Goal: Task Accomplishment & Management: Manage account settings

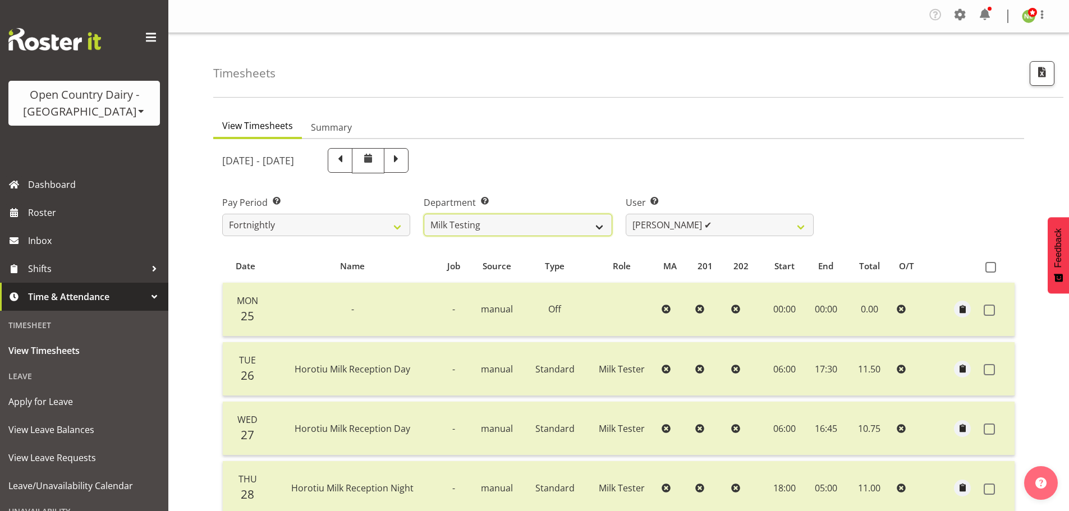
click at [472, 232] on select "701 702 703 704 705 706 707 708 709 710 711 712 713 714 715 716 717 718 719 720" at bounding box center [518, 225] width 188 height 22
click at [487, 218] on select "701 702 703 704 705 706 707 708 709 710 711 712 713 714 715 716 717 718 719 720" at bounding box center [518, 225] width 188 height 22
click at [464, 231] on select "701 702 703 704 705 706 707 708 709 710 711 712 713 714 715 716 717 718 719 720" at bounding box center [518, 225] width 188 height 22
click at [424, 214] on select "701 702 703 704 705 706 707 708 709 710 711 712 713 714 715 716 717 718 719 720" at bounding box center [518, 225] width 188 height 22
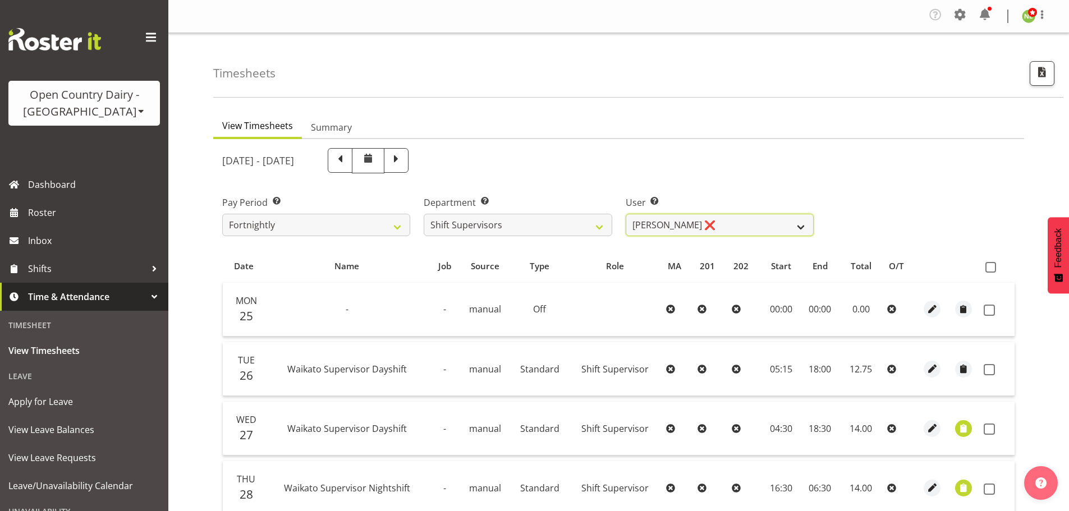
click at [707, 231] on select "[PERSON_NAME] ❌ [PERSON_NAME] ❌ [PERSON_NAME] ❌ [PERSON_NAME] ❌" at bounding box center [720, 225] width 188 height 22
click at [476, 221] on select "701 702 703 704 705 706 707 708 709 710 711 712 713 714 715 716 717 718 719 720" at bounding box center [518, 225] width 188 height 22
select select "734"
click at [424, 214] on select "701 702 703 704 705 706 707 708 709 710 711 712 713 714 715 716 717 718 719 720" at bounding box center [518, 225] width 188 height 22
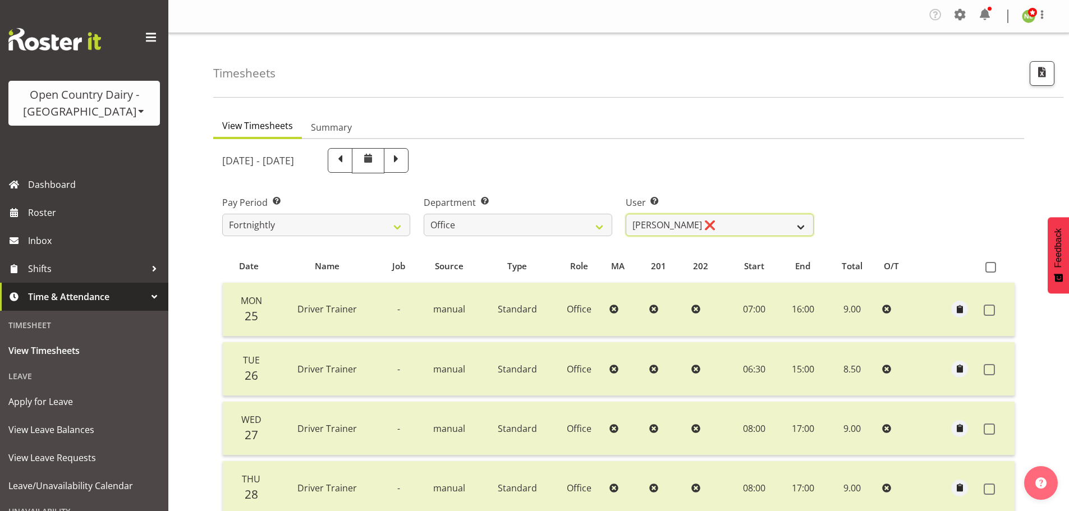
click at [683, 226] on select "[PERSON_NAME] ❌ [PERSON_NAME] ❌ [PERSON_NAME] ❌ [PERSON_NAME] ❌ Milk Reception …" at bounding box center [720, 225] width 188 height 22
click at [626, 214] on select "[PERSON_NAME] ❌ [PERSON_NAME] ❌ [PERSON_NAME] ❌ [PERSON_NAME] ❌ Milk Reception …" at bounding box center [720, 225] width 188 height 22
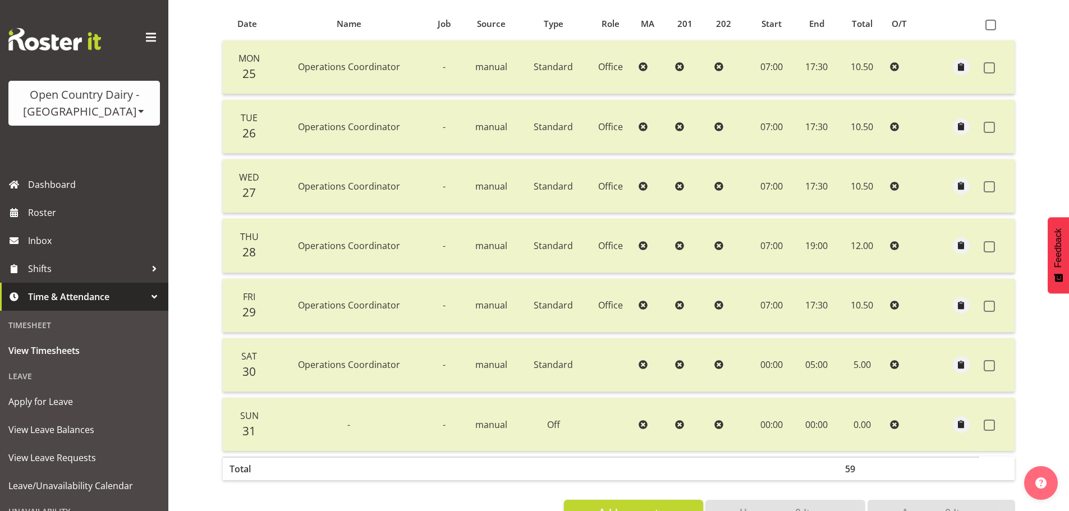
scroll to position [168, 0]
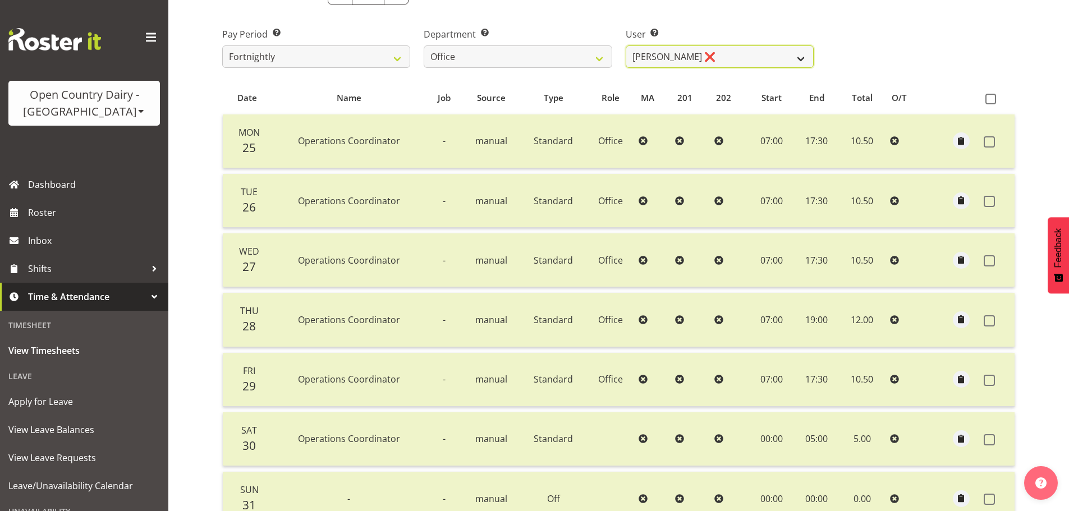
click at [737, 56] on select "[PERSON_NAME] ❌ [PERSON_NAME] ❌ [PERSON_NAME] ❌ [PERSON_NAME] ❌ Milk Reception …" at bounding box center [720, 56] width 188 height 22
click at [626, 45] on select "[PERSON_NAME] ❌ [PERSON_NAME] ❌ [PERSON_NAME] ❌ [PERSON_NAME] ❌ Milk Reception …" at bounding box center [720, 56] width 188 height 22
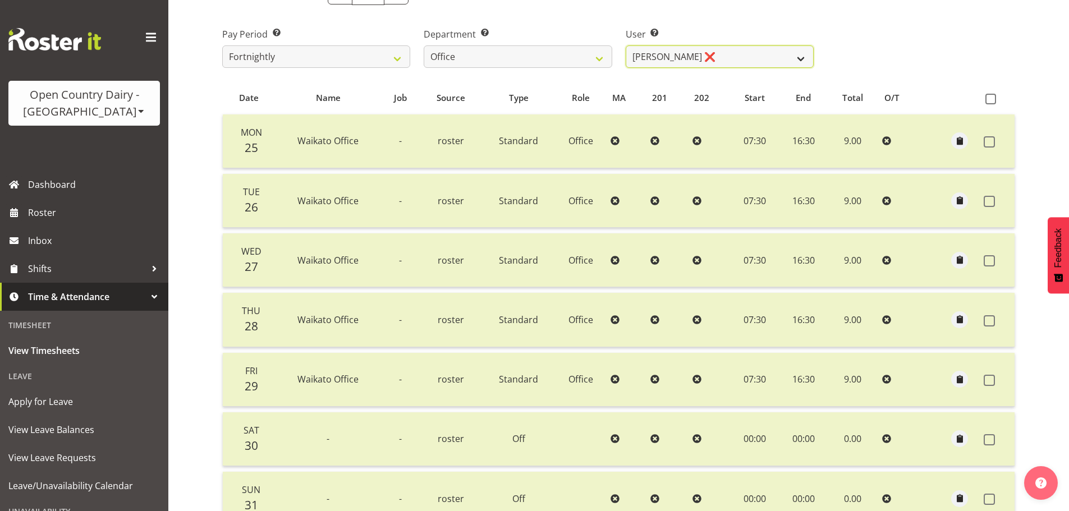
click at [715, 60] on select "[PERSON_NAME] ❌ [PERSON_NAME] ❌ [PERSON_NAME] ❌ [PERSON_NAME] ❌ Milk Reception …" at bounding box center [720, 56] width 188 height 22
select select "8258"
click at [626, 45] on select "[PERSON_NAME] ❌ [PERSON_NAME] ❌ [PERSON_NAME] ❌ [PERSON_NAME] ❌ Milk Reception …" at bounding box center [720, 56] width 188 height 22
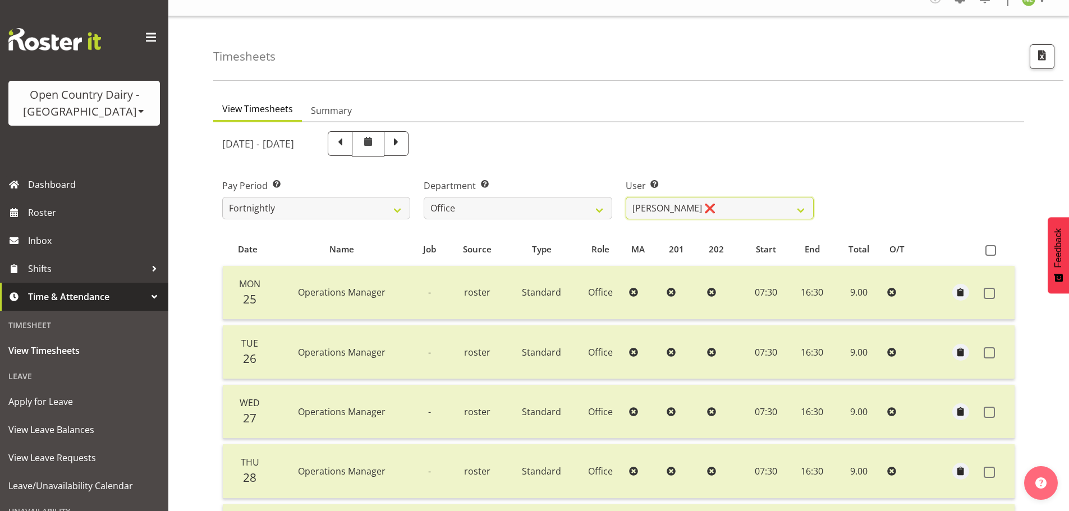
scroll to position [56, 0]
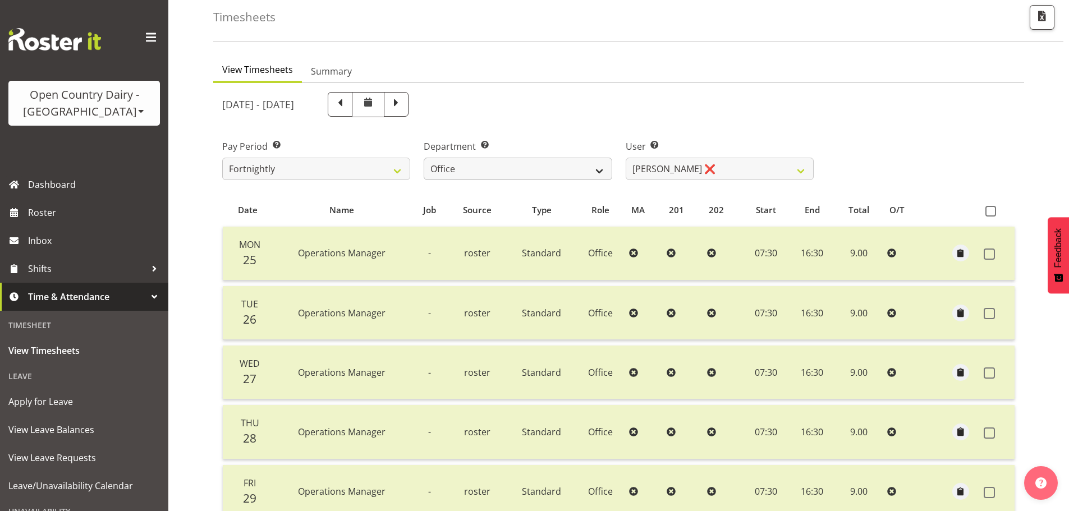
drag, startPoint x: 491, startPoint y: 153, endPoint x: 495, endPoint y: 161, distance: 9.3
click at [492, 152] on label "Department Select which department you would like to view." at bounding box center [518, 146] width 188 height 13
click at [498, 166] on select "701 702 703 704 705 706 707 708 709 710 711 712 713 714 715 716 717 718 719 720" at bounding box center [518, 169] width 188 height 22
select select "733"
click at [424, 158] on select "701 702 703 704 705 706 707 708 709 710 711 712 713 714 715 716 717 718 719 720" at bounding box center [518, 169] width 188 height 22
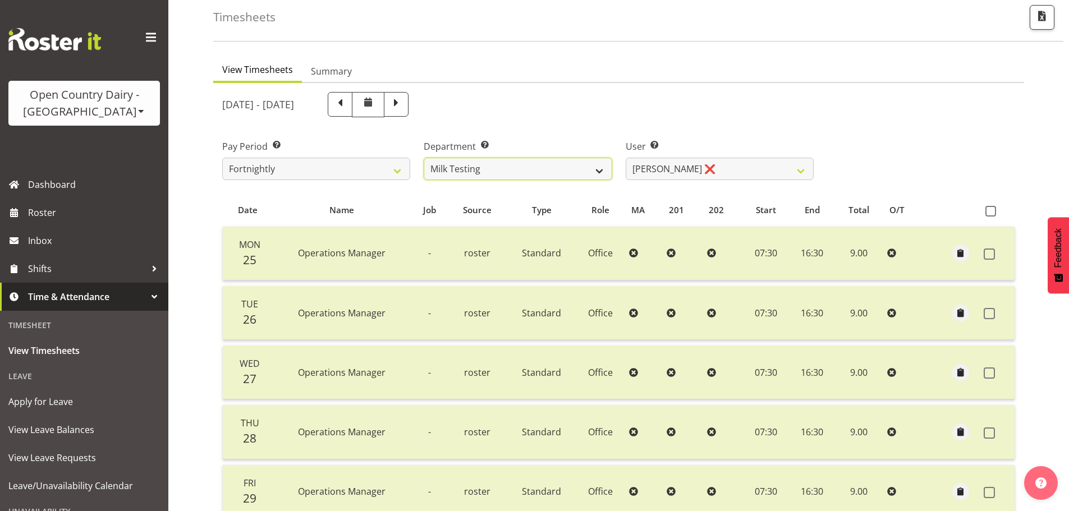
select select "7414"
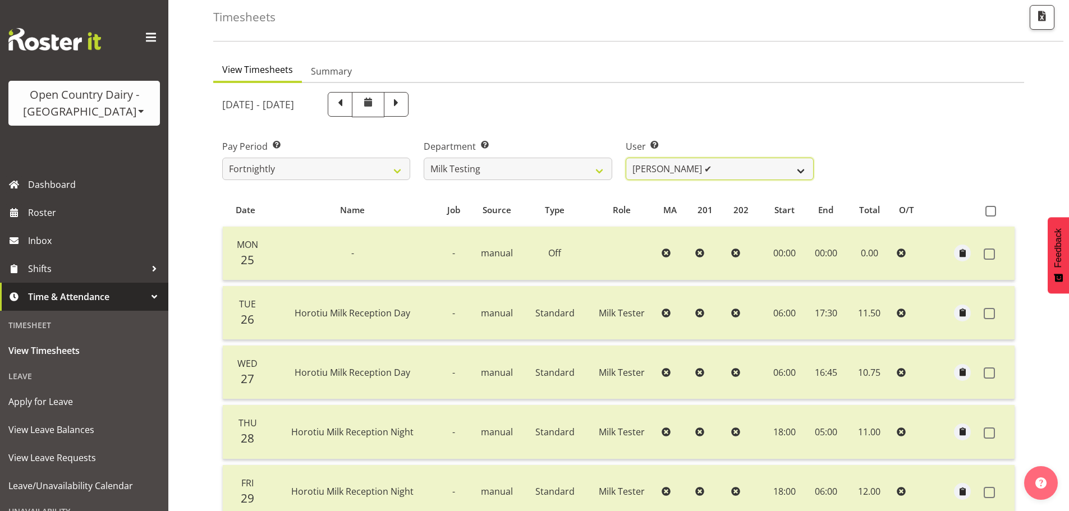
click at [689, 164] on select "[PERSON_NAME] ✔ [PERSON_NAME] ✔ [PERSON_NAME] ✔ [PERSON_NAME] ✔ [PERSON_NAME] ✔…" at bounding box center [720, 169] width 188 height 22
click at [680, 164] on select "[PERSON_NAME] ✔ [PERSON_NAME] ✔ [PERSON_NAME] ✔ [PERSON_NAME] ✔ [PERSON_NAME] ✔…" at bounding box center [720, 169] width 188 height 22
click at [540, 169] on select "701 702 703 704 705 706 707 708 709 710 711 712 713 714 715 716 717 718 719 720" at bounding box center [518, 169] width 188 height 22
click at [424, 158] on select "701 702 703 704 705 706 707 708 709 710 711 712 713 714 715 716 717 718 719 720" at bounding box center [518, 169] width 188 height 22
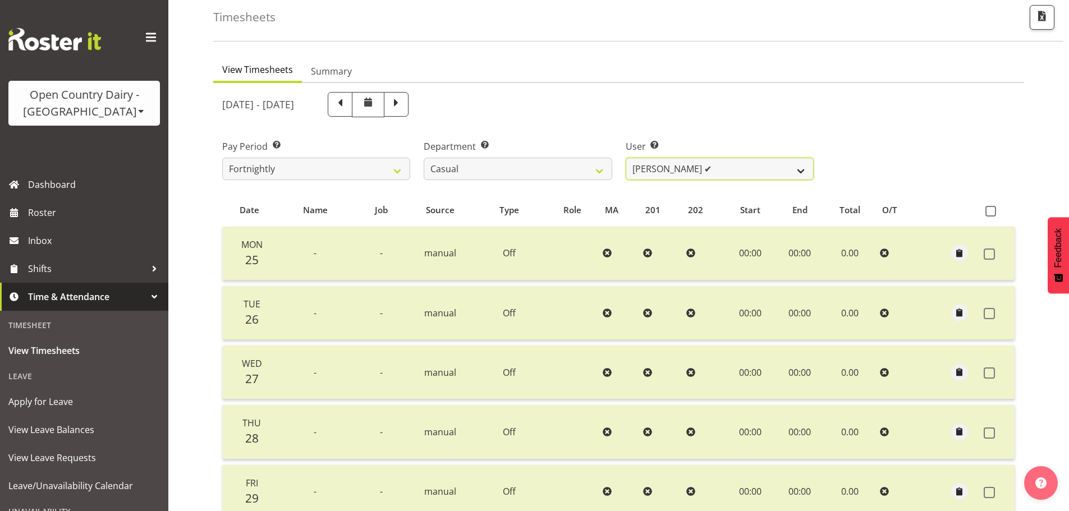
click at [678, 167] on select "[PERSON_NAME] ✔ [PERSON_NAME] ✔ [PERSON_NAME] ✔ [PERSON_NAME] ✔" at bounding box center [720, 169] width 188 height 22
drag, startPoint x: 587, startPoint y: 168, endPoint x: 584, endPoint y: 176, distance: 8.3
click at [587, 168] on select "701 702 703 704 705 706 707 708 709 710 711 712 713 714 715 716 717 718 719 720" at bounding box center [518, 169] width 188 height 22
click at [424, 158] on select "701 702 703 704 705 706 707 708 709 710 711 712 713 714 715 716 717 718 719 720" at bounding box center [518, 169] width 188 height 22
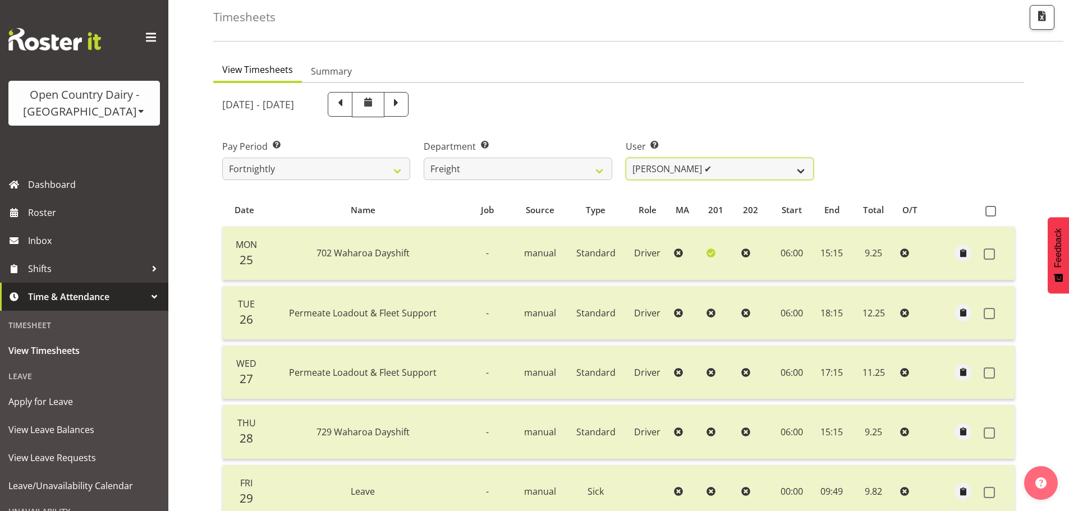
click at [692, 171] on select "[PERSON_NAME] ✔ [PERSON_NAME] ✔" at bounding box center [720, 169] width 188 height 22
click at [699, 162] on select "[PERSON_NAME] ✔ [PERSON_NAME] ✔" at bounding box center [720, 169] width 188 height 22
click at [532, 172] on select "701 702 703 704 705 706 707 708 709 710 711 712 713 714 715 716 717 718 719 720" at bounding box center [518, 169] width 188 height 22
click at [424, 158] on select "701 702 703 704 705 706 707 708 709 710 711 712 713 714 715 716 717 718 719 720" at bounding box center [518, 169] width 188 height 22
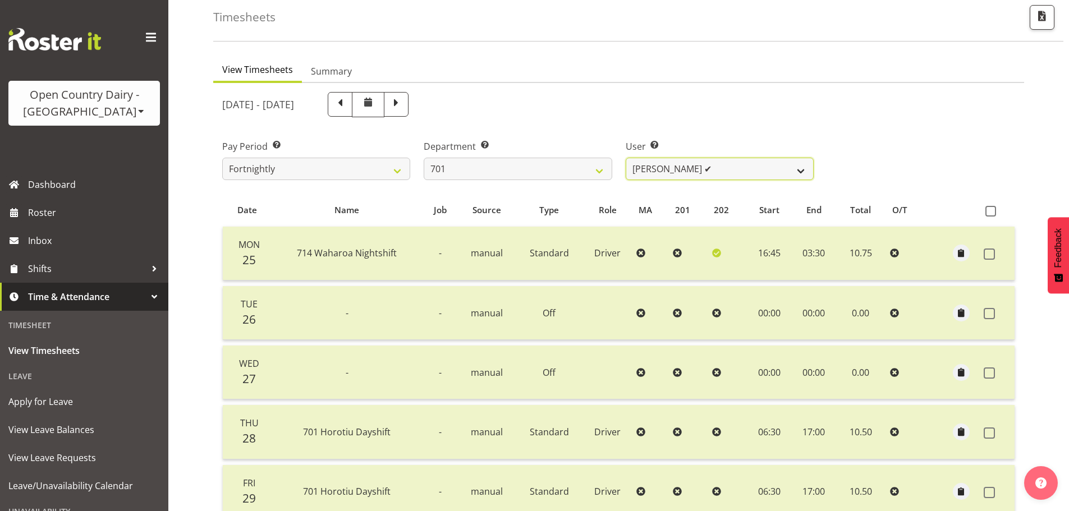
click at [692, 176] on select "[PERSON_NAME] ✔ [PERSON_NAME] ✔ [PERSON_NAME] ✔ [PERSON_NAME] ✔" at bounding box center [720, 169] width 188 height 22
click at [691, 172] on select "[PERSON_NAME] ✔ [PERSON_NAME] ✔ [PERSON_NAME] ✔ [PERSON_NAME] ✔" at bounding box center [720, 169] width 188 height 22
drag, startPoint x: 544, startPoint y: 180, endPoint x: 541, endPoint y: 187, distance: 8.3
click at [544, 180] on div "Department Select which department you would like to view. 701 702 703 704 705 …" at bounding box center [518, 155] width 202 height 63
click at [542, 181] on div "Department Select which department you would like to view. 701 702 703 704 705 …" at bounding box center [518, 155] width 202 height 63
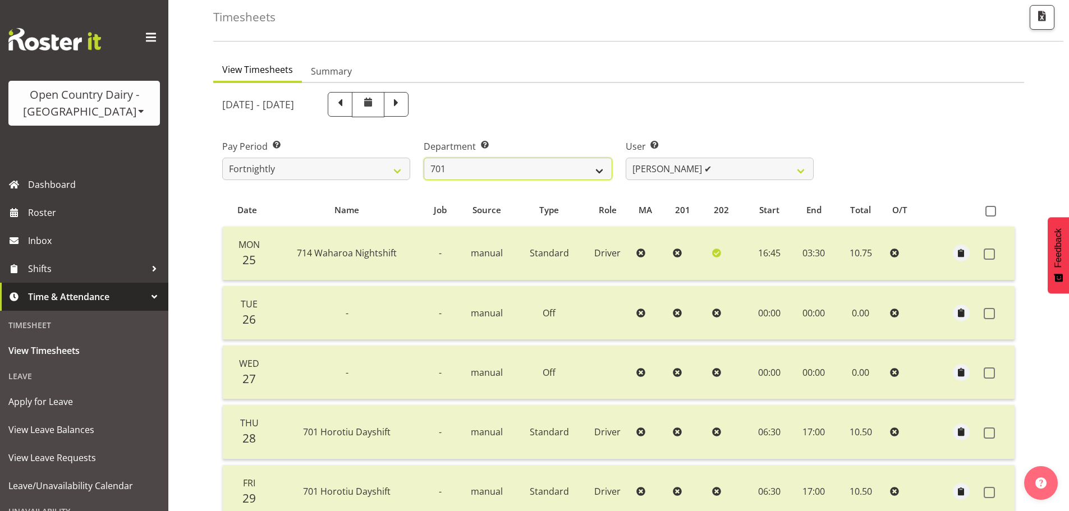
click at [504, 162] on select "701 702 703 704 705 706 707 708 709 710 711 712 713 714 715 716 717 718 719 720" at bounding box center [518, 169] width 188 height 22
click at [424, 158] on select "701 702 703 704 705 706 707 708 709 710 711 712 713 714 715 716 717 718 719 720" at bounding box center [518, 169] width 188 height 22
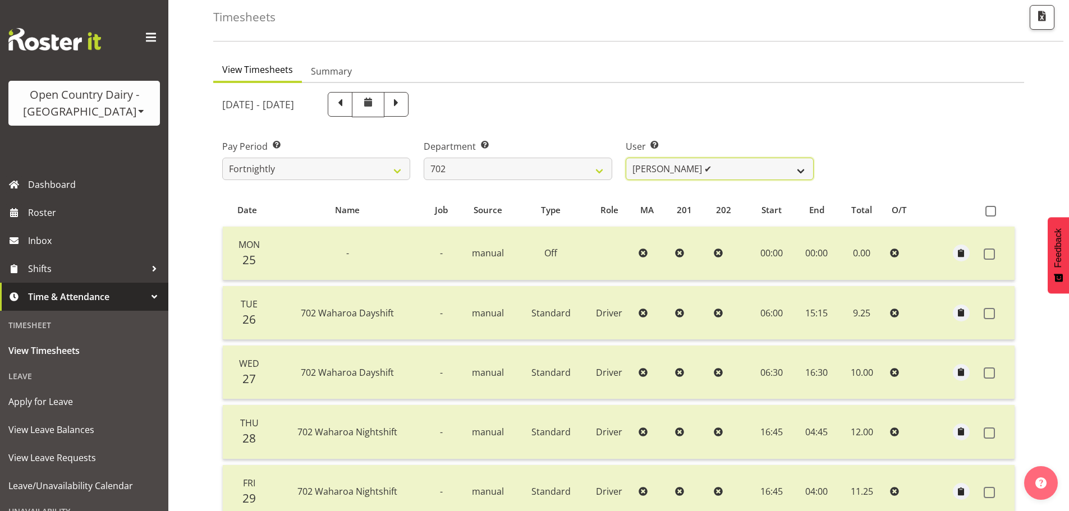
click at [690, 168] on select "[PERSON_NAME] ✔ [PERSON_NAME] ✔ [PERSON_NAME] ✔ [PERSON_NAME] ✔" at bounding box center [720, 169] width 188 height 22
drag, startPoint x: 691, startPoint y: 166, endPoint x: 552, endPoint y: 167, distance: 139.2
click at [666, 167] on select "[PERSON_NAME] ✔ [PERSON_NAME] ✔ [PERSON_NAME] ✔ [PERSON_NAME] ✔" at bounding box center [720, 169] width 188 height 22
click at [552, 167] on select "701 702 703 704 705 706 707 708 709 710 711 712 713 714 715 716 717 718 719 720" at bounding box center [518, 169] width 188 height 22
select select "710"
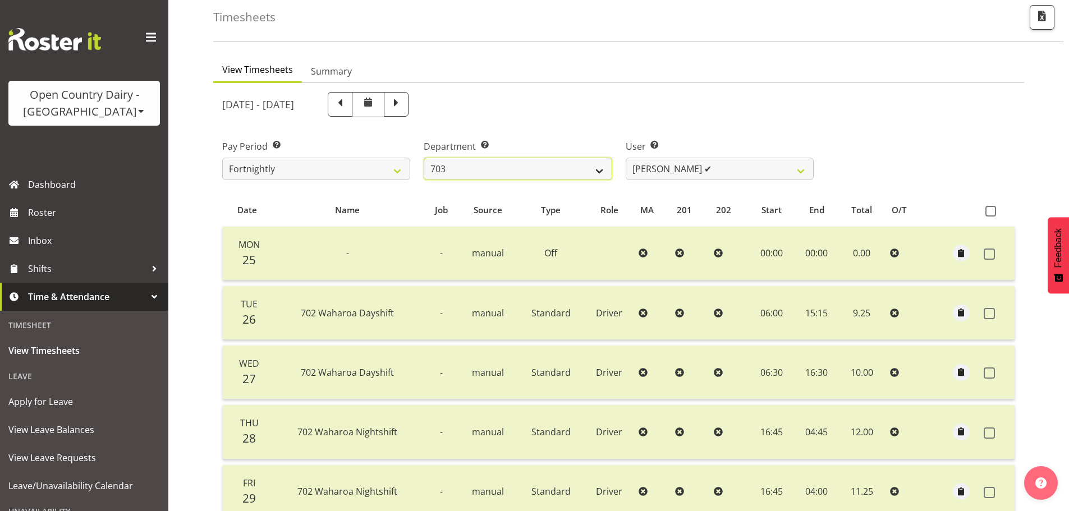
click at [424, 158] on select "701 702 703 704 705 706 707 708 709 710 711 712 713 714 715 716 717 718 719 720" at bounding box center [518, 169] width 188 height 22
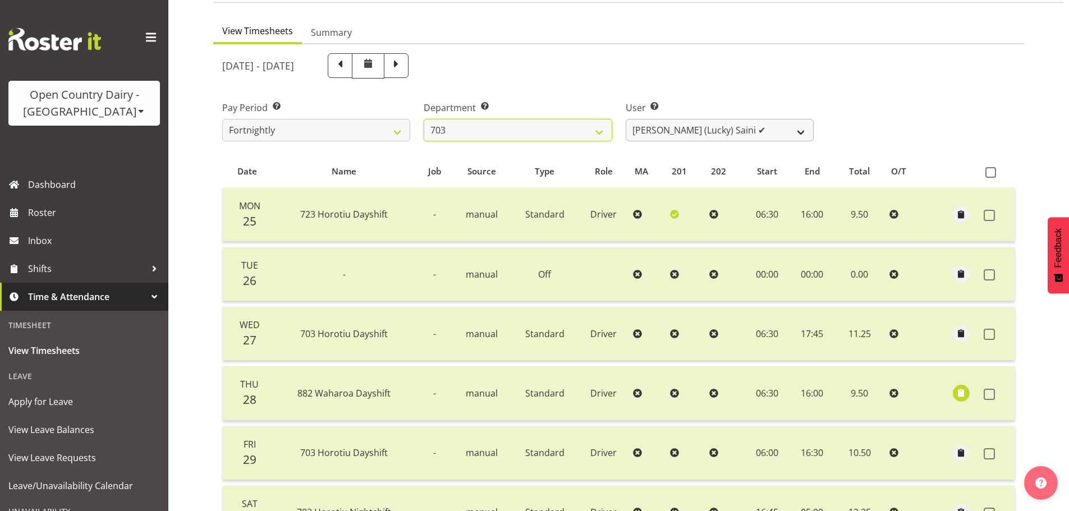
scroll to position [168, 0]
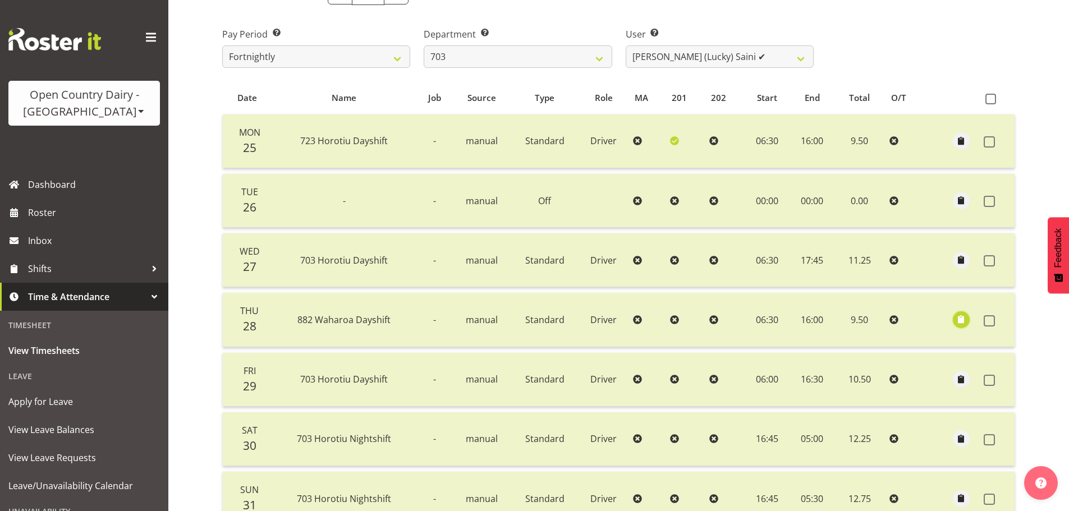
click at [962, 316] on span "button" at bounding box center [961, 319] width 13 height 13
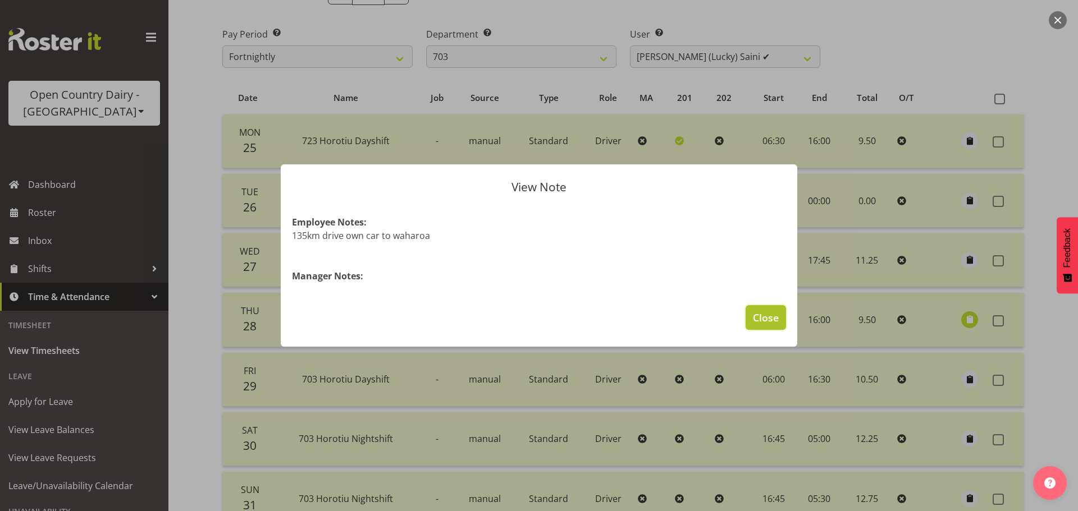
click at [766, 314] on span "Close" at bounding box center [766, 317] width 26 height 15
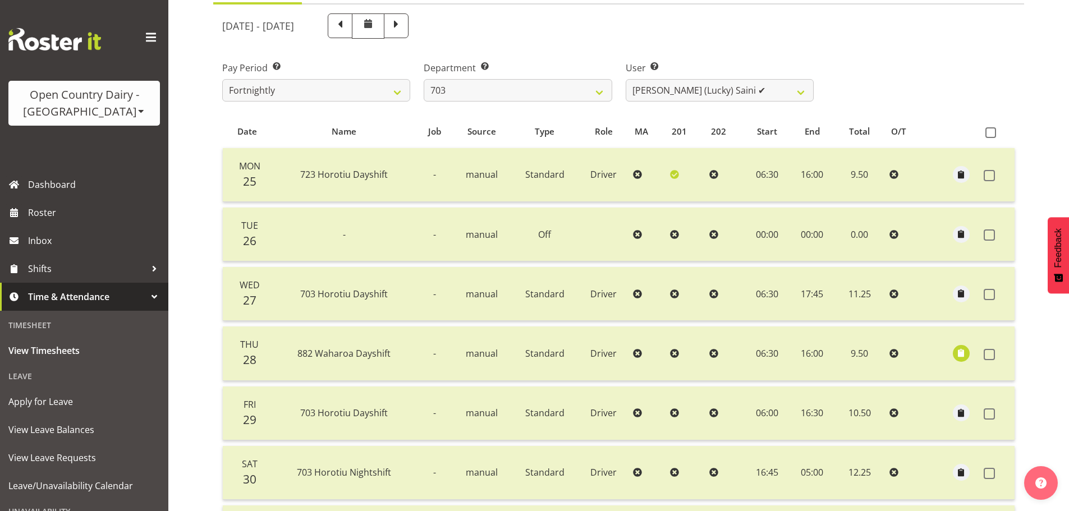
scroll to position [57, 0]
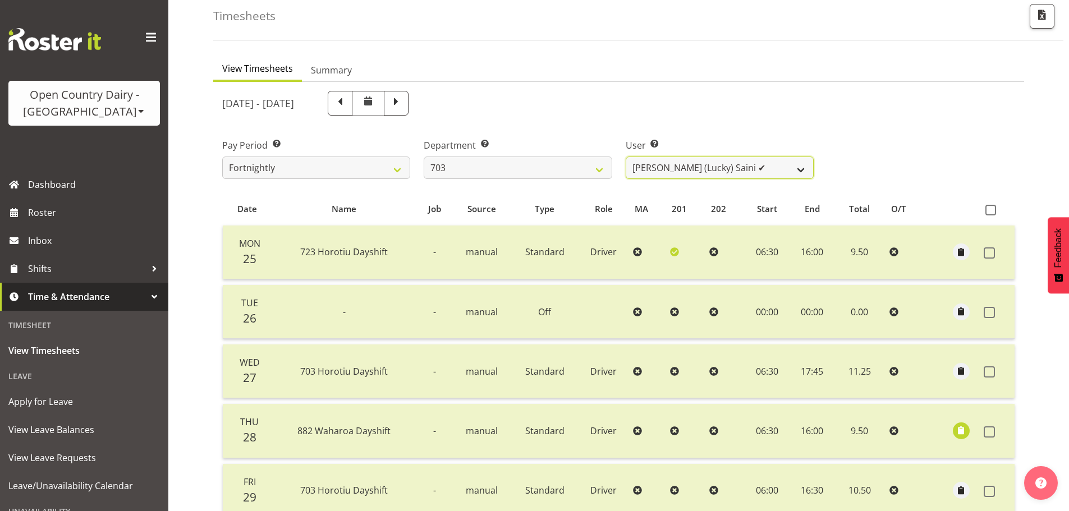
click at [700, 163] on select "[PERSON_NAME] (Lucky) Saini ✔ [PERSON_NAME] ✔ [PERSON_NAME] ✔" at bounding box center [720, 168] width 188 height 22
select select "8198"
click at [626, 157] on select "[PERSON_NAME] (Lucky) Saini ✔ [PERSON_NAME] ✔ [PERSON_NAME] ✔" at bounding box center [720, 168] width 188 height 22
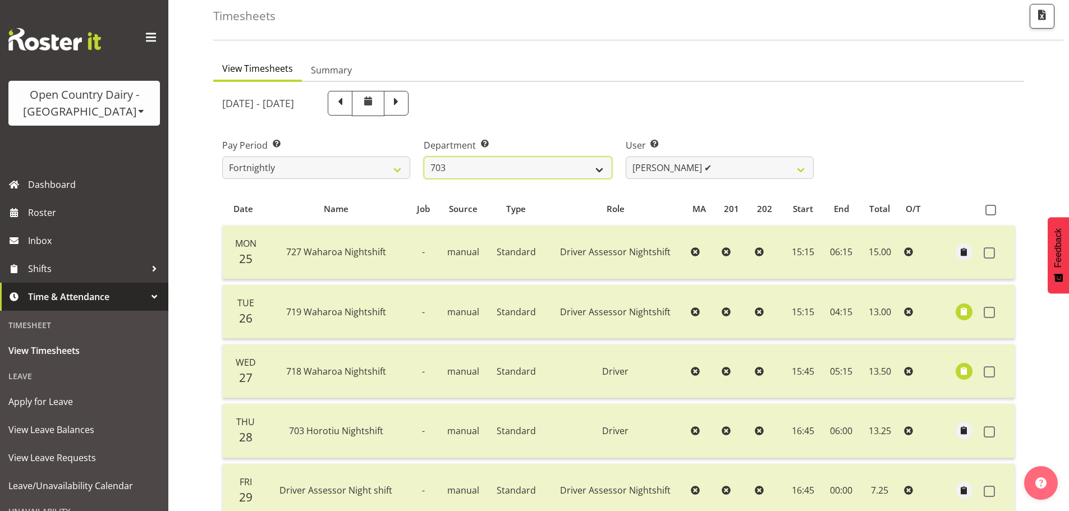
click at [585, 165] on select "701 702 703 704 705 706 707 708 709 710 711 712 713 714 715 716 717 718 719 720" at bounding box center [518, 168] width 188 height 22
drag, startPoint x: 585, startPoint y: 164, endPoint x: 594, endPoint y: 162, distance: 9.4
click at [586, 164] on select "701 702 703 704 705 706 707 708 709 710 711 712 713 714 715 716 717 718 719 720" at bounding box center [518, 168] width 188 height 22
click at [967, 311] on span "button" at bounding box center [964, 311] width 13 height 13
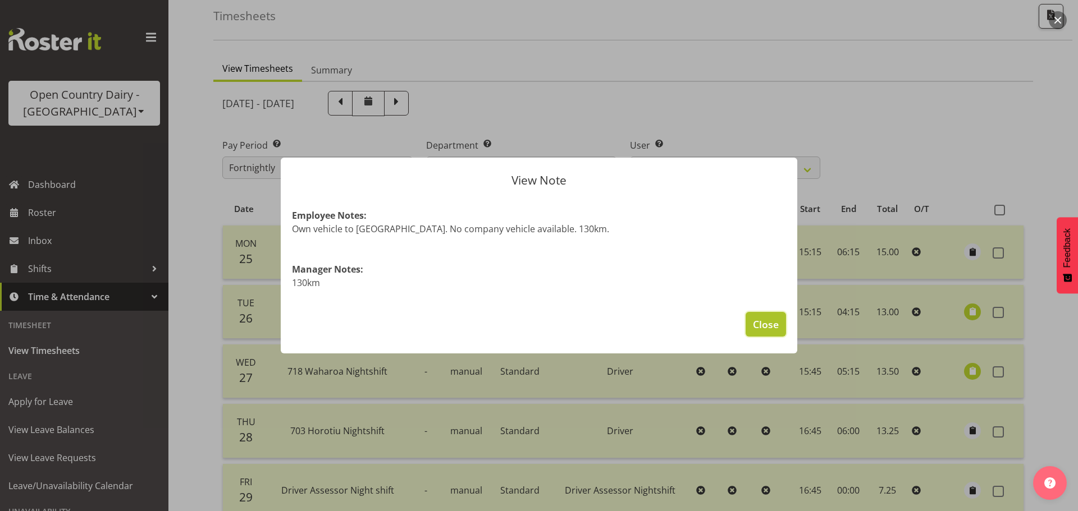
drag, startPoint x: 782, startPoint y: 324, endPoint x: 768, endPoint y: 326, distance: 14.1
click at [780, 323] on button "Close" at bounding box center [765, 324] width 40 height 25
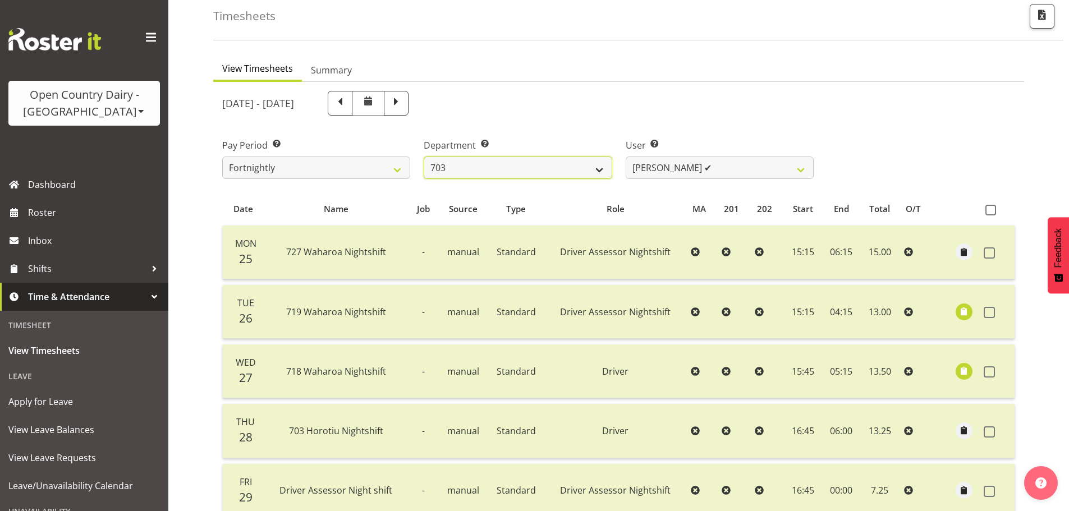
click at [506, 164] on select "701 702 703 704 705 706 707 708 709 710 711 712 713 714 715 716 717 718 719 720" at bounding box center [518, 168] width 188 height 22
select select "717"
click at [424, 157] on select "701 702 703 704 705 706 707 708 709 710 711 712 713 714 715 716 717 718 719 720" at bounding box center [518, 168] width 188 height 22
select select "8496"
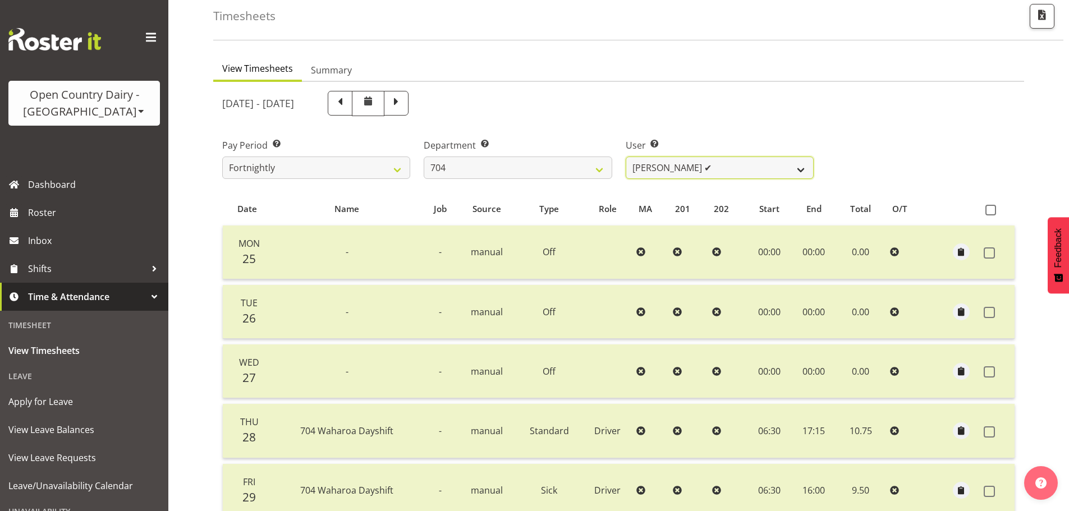
click at [690, 166] on select "[PERSON_NAME] ✔ [PERSON_NAME] ✔ [PERSON_NAME] ✔" at bounding box center [720, 168] width 188 height 22
drag, startPoint x: 690, startPoint y: 167, endPoint x: 661, endPoint y: 175, distance: 29.8
click at [690, 167] on select "[PERSON_NAME] ✔ [PERSON_NAME] ✔ [PERSON_NAME] ✔" at bounding box center [720, 168] width 188 height 22
click at [597, 184] on div "[DATE] - [DATE] Pay Period Select which pay period you would like to view. Fort…" at bounding box center [618, 397] width 793 height 626
click at [587, 173] on select "701 702 703 704 705 706 707 708 709 710 711 712 713 714 715 716 717 718 719 720" at bounding box center [518, 168] width 188 height 22
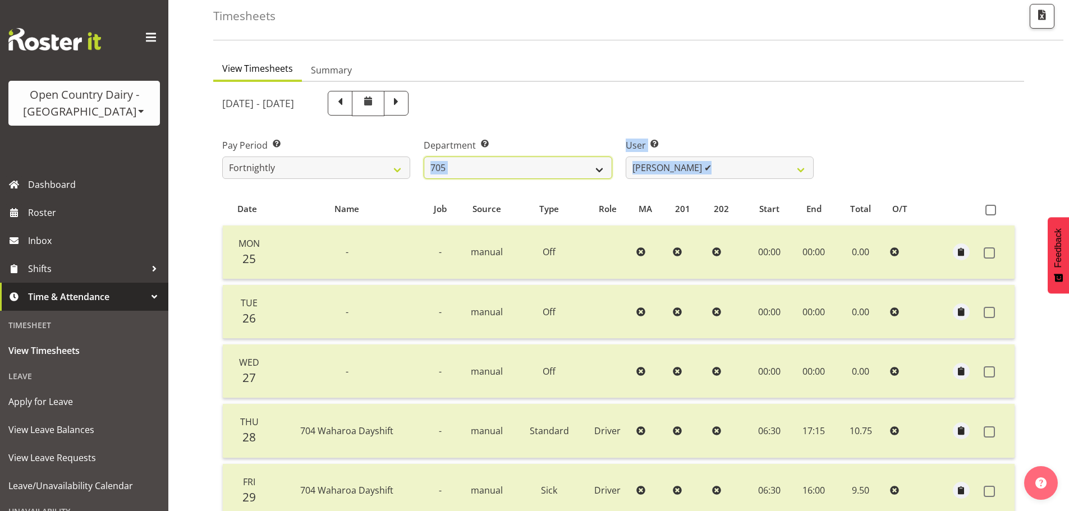
click at [424, 157] on select "701 702 703 704 705 706 707 708 709 710 711 712 713 714 715 716 717 718 719 720" at bounding box center [518, 168] width 188 height 22
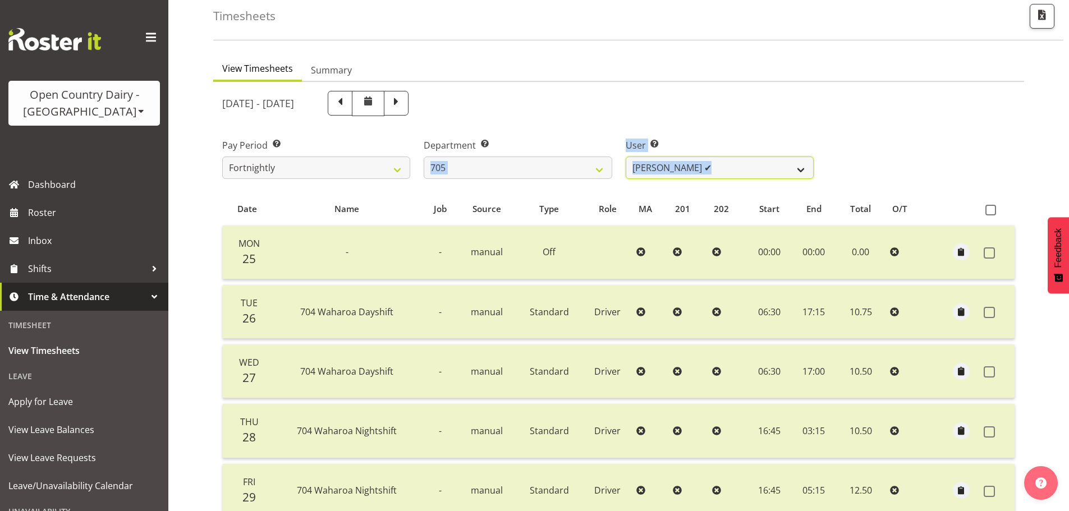
click at [746, 167] on select "[PERSON_NAME] ✔ [PERSON_NAME] ✔ [PERSON_NAME] ✔ [PERSON_NAME] ✔" at bounding box center [720, 168] width 188 height 22
click at [759, 129] on div "User Select user. Note: This is filtered down by the previous two drop-down ite…" at bounding box center [720, 154] width 202 height 63
click at [896, 156] on div "Pay Period Select which pay period you would like to view. Fortnightly Departme…" at bounding box center [619, 154] width 807 height 63
click at [499, 173] on select "701 702 703 704 705 706 707 708 709 710 711 712 713 714 715 716 717 718 719 720" at bounding box center [518, 168] width 188 height 22
click at [424, 157] on select "701 702 703 704 705 706 707 708 709 710 711 712 713 714 715 716 717 718 719 720" at bounding box center [518, 168] width 188 height 22
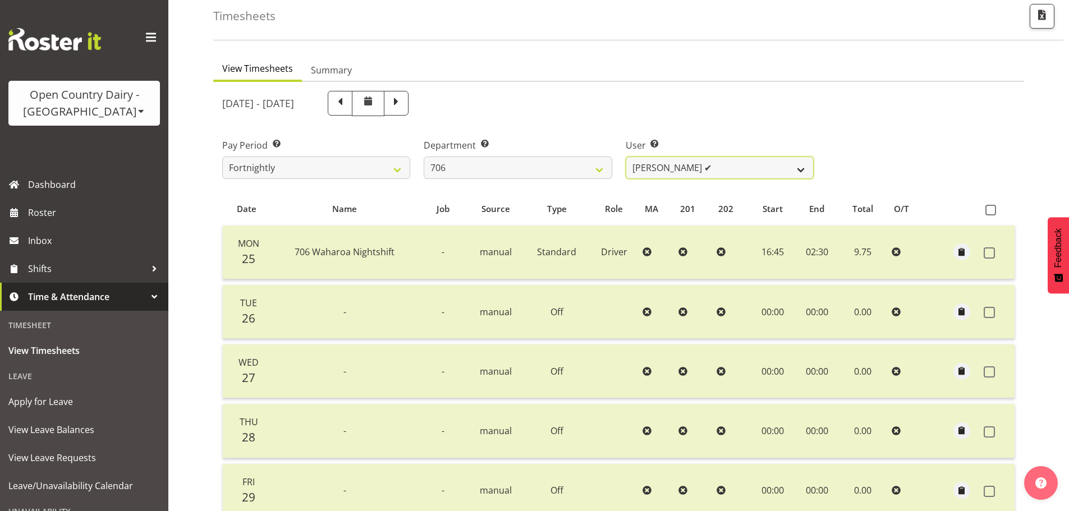
click at [707, 172] on select "[PERSON_NAME] ✔ [PERSON_NAME] ✔ [PERSON_NAME] ✔ [PERSON_NAME] ✔" at bounding box center [720, 168] width 188 height 22
click at [707, 170] on select "[PERSON_NAME] ✔ [PERSON_NAME] ✔ [PERSON_NAME] ✔ [PERSON_NAME] ✔" at bounding box center [720, 168] width 188 height 22
click at [556, 162] on select "701 702 703 704 705 706 707 708 709 710 711 712 713 714 715 716 717 718 719 720" at bounding box center [518, 168] width 188 height 22
select select "811"
click at [424, 157] on select "701 702 703 704 705 706 707 708 709 710 711 712 713 714 715 716 717 718 719 720" at bounding box center [518, 168] width 188 height 22
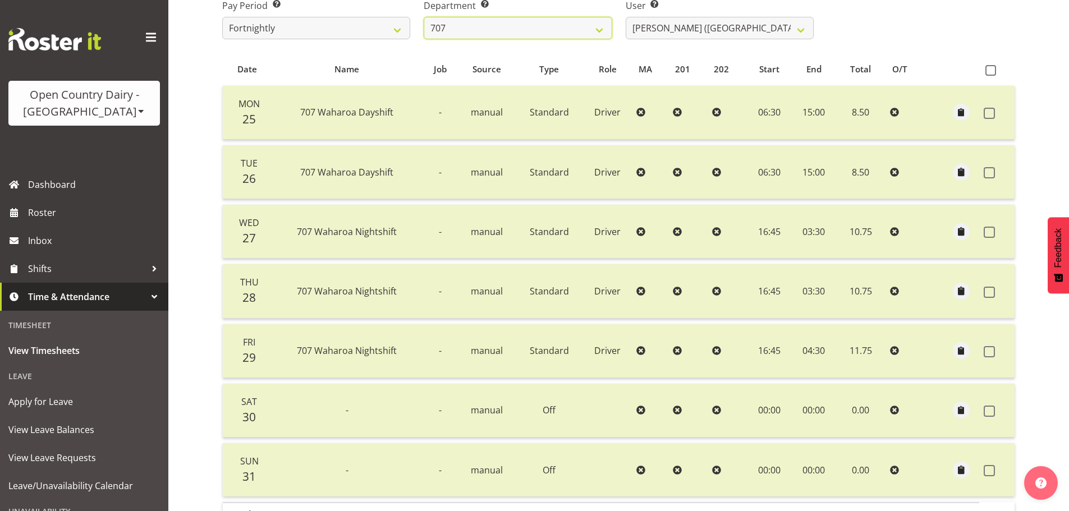
scroll to position [170, 0]
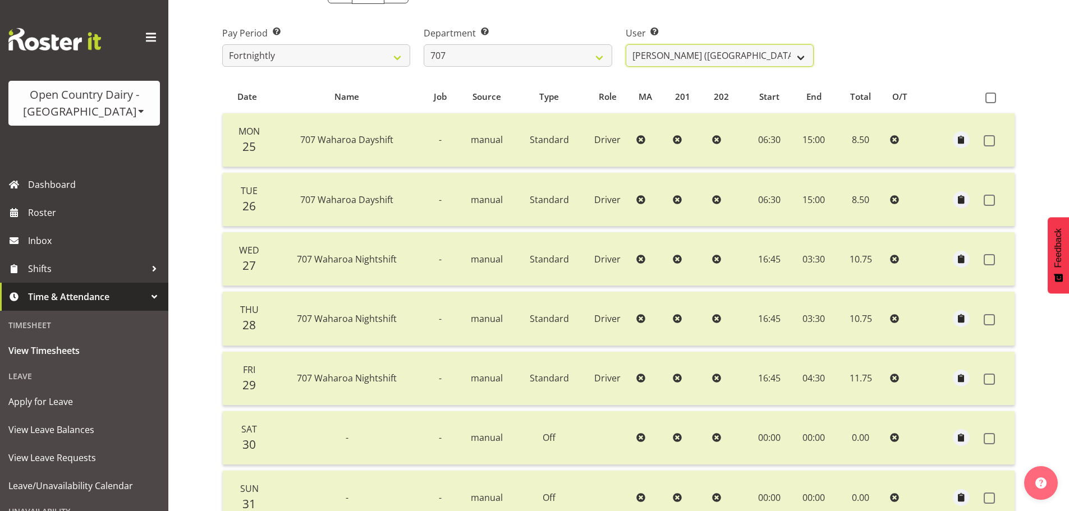
click at [713, 62] on select "[PERSON_NAME] (TK) [PERSON_NAME] ✔ [PERSON_NAME] ✔" at bounding box center [720, 55] width 188 height 22
select select "8199"
click at [626, 44] on select "[PERSON_NAME] (TK) [PERSON_NAME] ✔ [PERSON_NAME] ✔" at bounding box center [720, 55] width 188 height 22
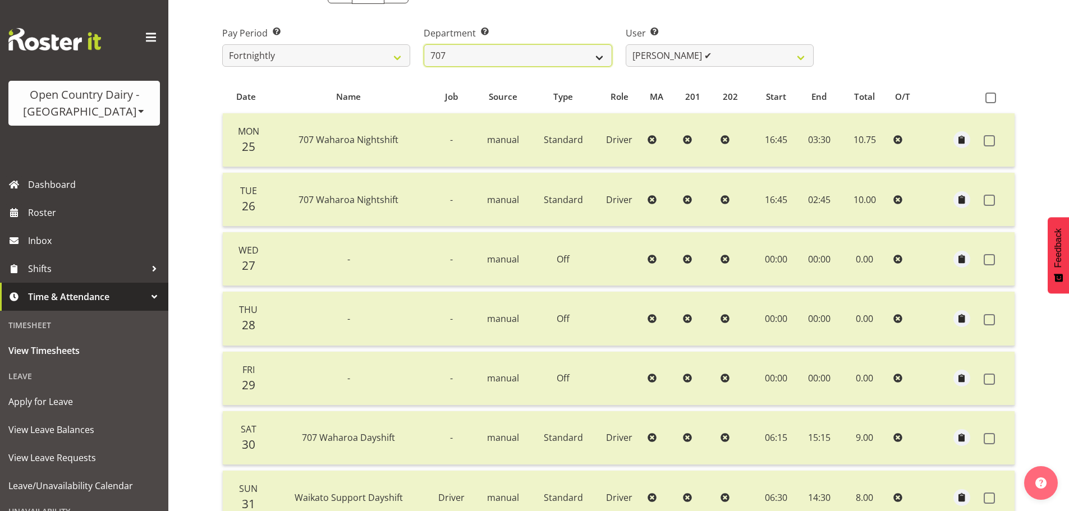
click at [541, 63] on select "701 702 703 704 705 706 707 708 709 710 711 712 713 714 715 716 717 718 719 720" at bounding box center [518, 55] width 188 height 22
select select "762"
click at [424, 44] on select "701 702 703 704 705 706 707 708 709 710 711 712 713 714 715 716 717 718 719 720" at bounding box center [518, 55] width 188 height 22
select select "11587"
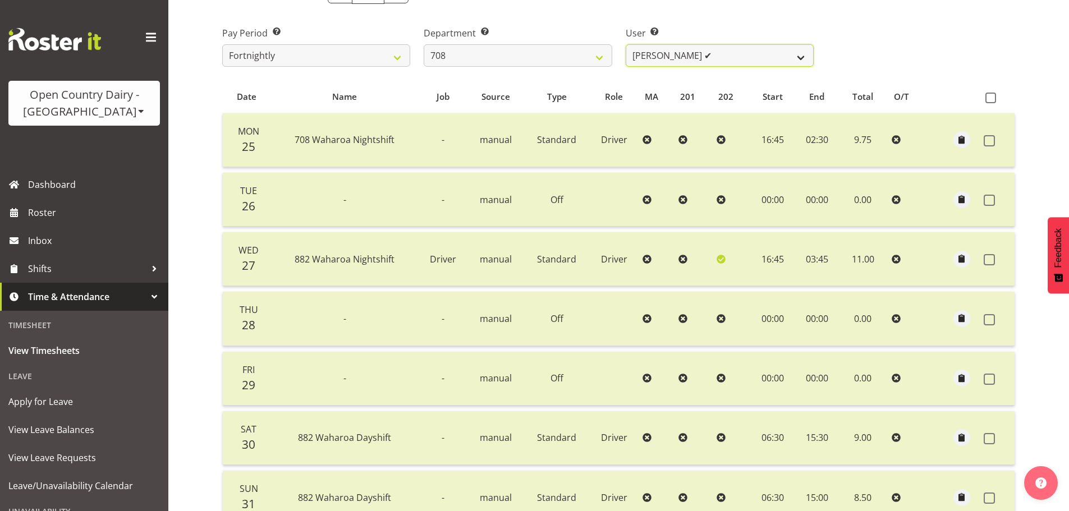
click at [694, 52] on select "[PERSON_NAME] ✔ [PERSON_NAME] ✔" at bounding box center [720, 55] width 188 height 22
click at [565, 52] on select "701 702 703 704 705 706 707 708 709 710 711 712 713 714 715 716 717 718 719 720" at bounding box center [518, 55] width 188 height 22
click at [424, 44] on select "701 702 703 704 705 706 707 708 709 710 711 712 713 714 715 716 717 718 719 720" at bounding box center [518, 55] width 188 height 22
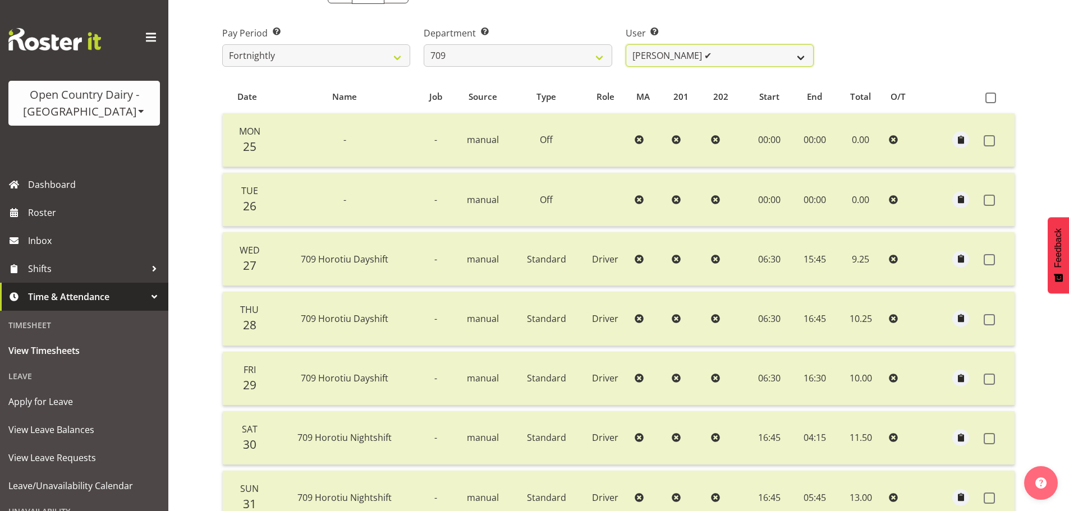
click at [685, 54] on select "[PERSON_NAME] ✔ [PERSON_NAME] ✔ [PERSON_NAME] ✔ [PERSON_NAME] ✔" at bounding box center [720, 55] width 188 height 22
click at [535, 57] on select "701 702 703 704 705 706 707 708 709 710 711 712 713 714 715 716 717 718 719 720" at bounding box center [518, 55] width 188 height 22
select select "875"
click at [424, 44] on select "701 702 703 704 705 706 707 708 709 710 711 712 713 714 715 716 717 718 719 720" at bounding box center [518, 55] width 188 height 22
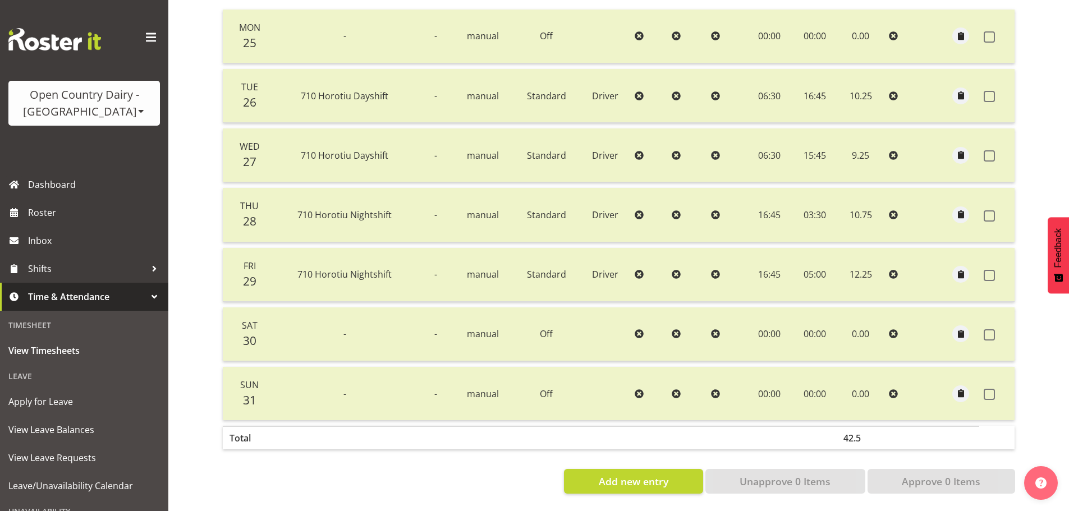
scroll to position [226, 0]
